Goal: Task Accomplishment & Management: Manage account settings

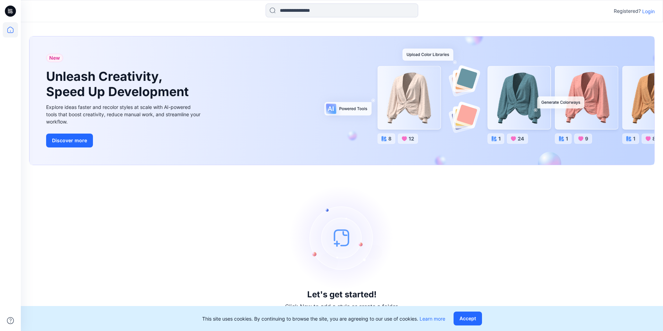
click at [644, 10] on p "Login" at bounding box center [649, 11] width 12 height 7
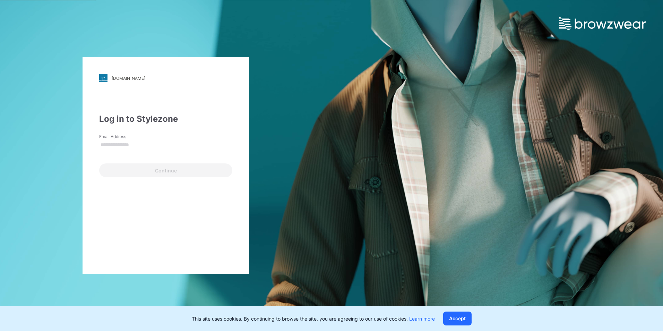
click at [113, 144] on input "Email Address" at bounding box center [165, 145] width 133 height 10
type input "**********"
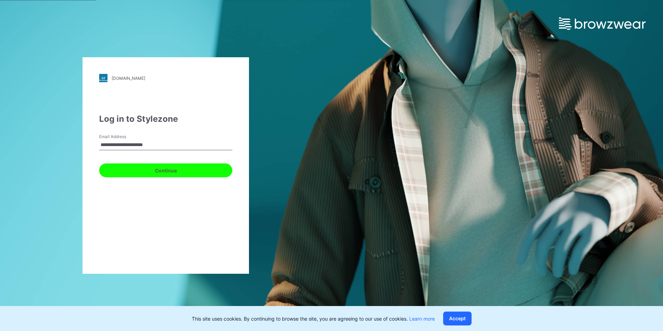
click at [172, 172] on button "Continue" at bounding box center [165, 170] width 133 height 14
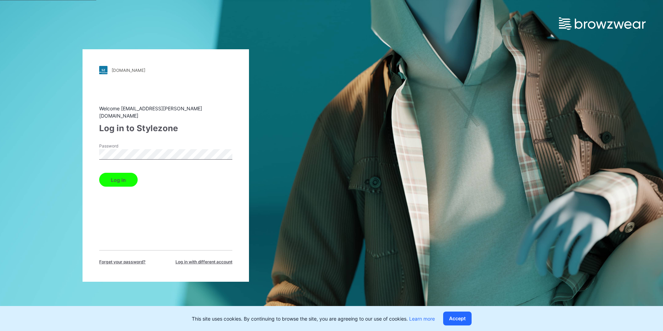
click at [122, 175] on button "Log in" at bounding box center [118, 180] width 39 height 14
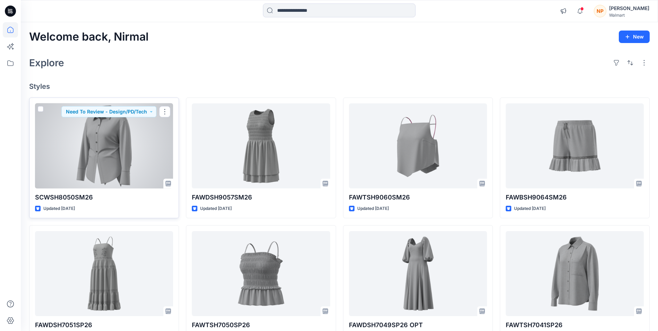
click at [92, 153] on div at bounding box center [104, 145] width 138 height 85
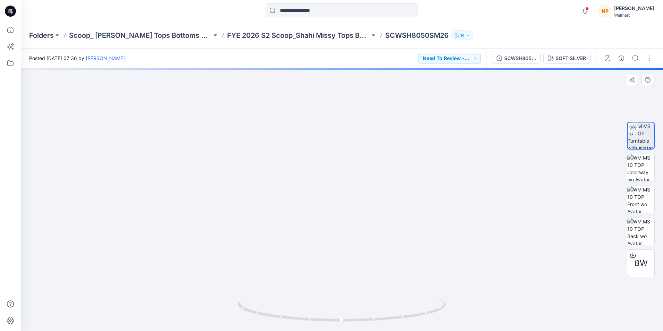
drag, startPoint x: 353, startPoint y: 158, endPoint x: 360, endPoint y: 247, distance: 89.2
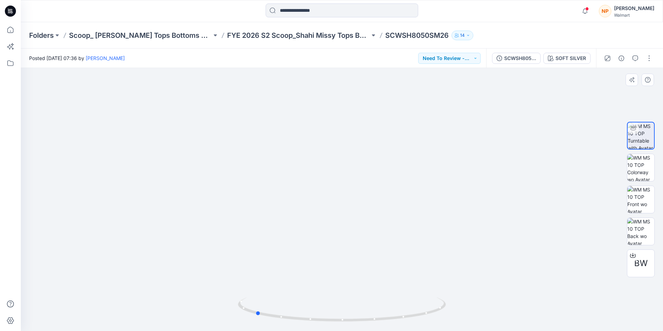
drag, startPoint x: 345, startPoint y: 323, endPoint x: 466, endPoint y: 297, distance: 124.3
click at [466, 297] on div at bounding box center [342, 199] width 643 height 263
drag, startPoint x: 257, startPoint y: 314, endPoint x: 93, endPoint y: 298, distance: 164.9
click at [93, 298] on div at bounding box center [342, 199] width 643 height 263
drag, startPoint x: 302, startPoint y: 321, endPoint x: 502, endPoint y: 312, distance: 200.7
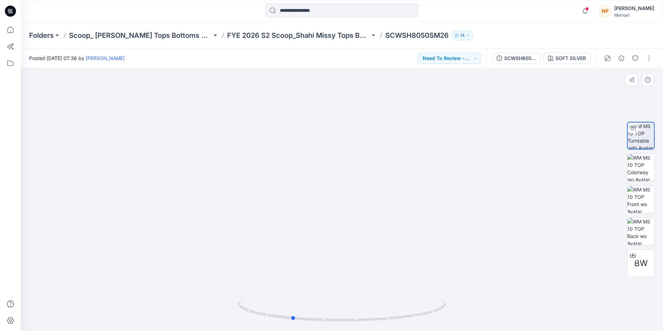
click at [502, 312] on div at bounding box center [342, 199] width 643 height 263
